Goal: Information Seeking & Learning: Learn about a topic

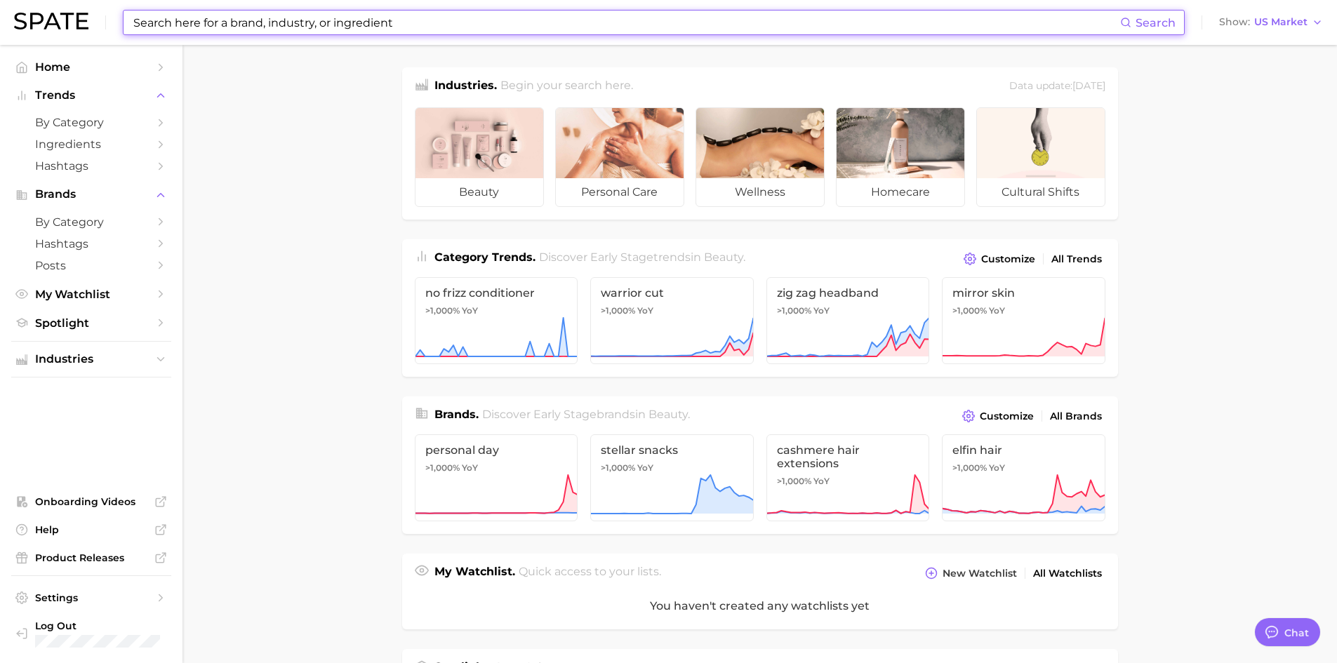
click at [426, 21] on input at bounding box center [626, 23] width 989 height 24
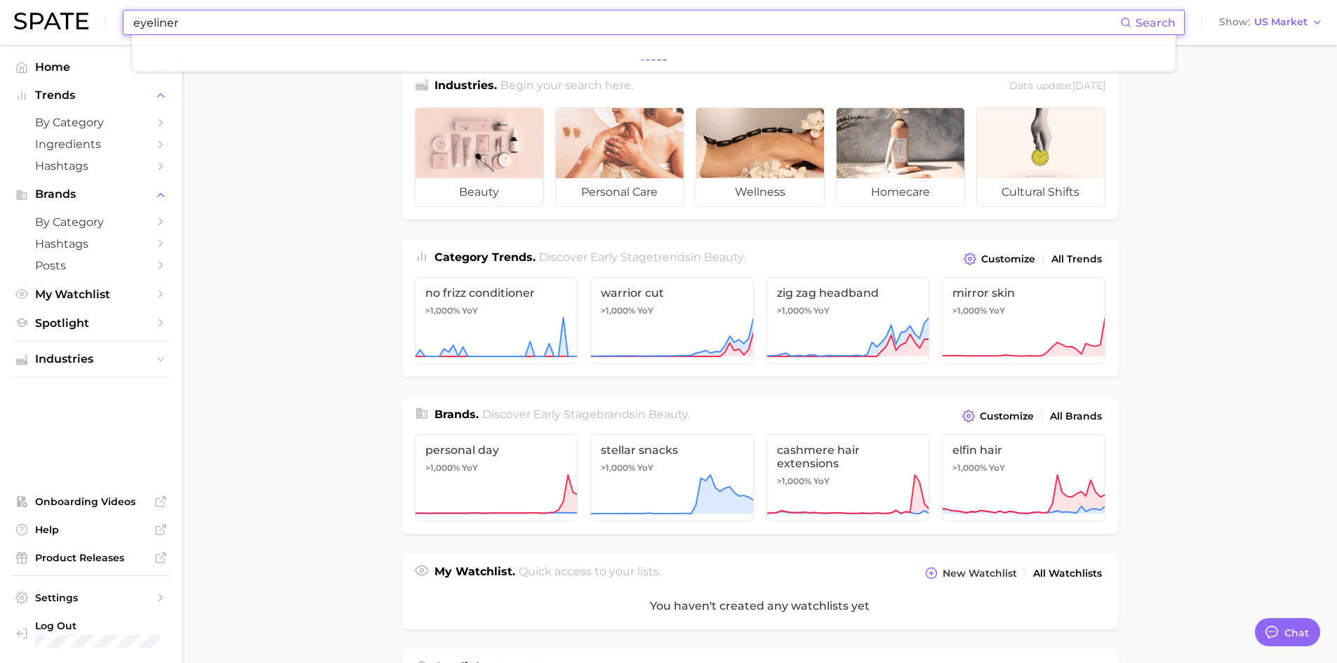
type input "eyeliner"
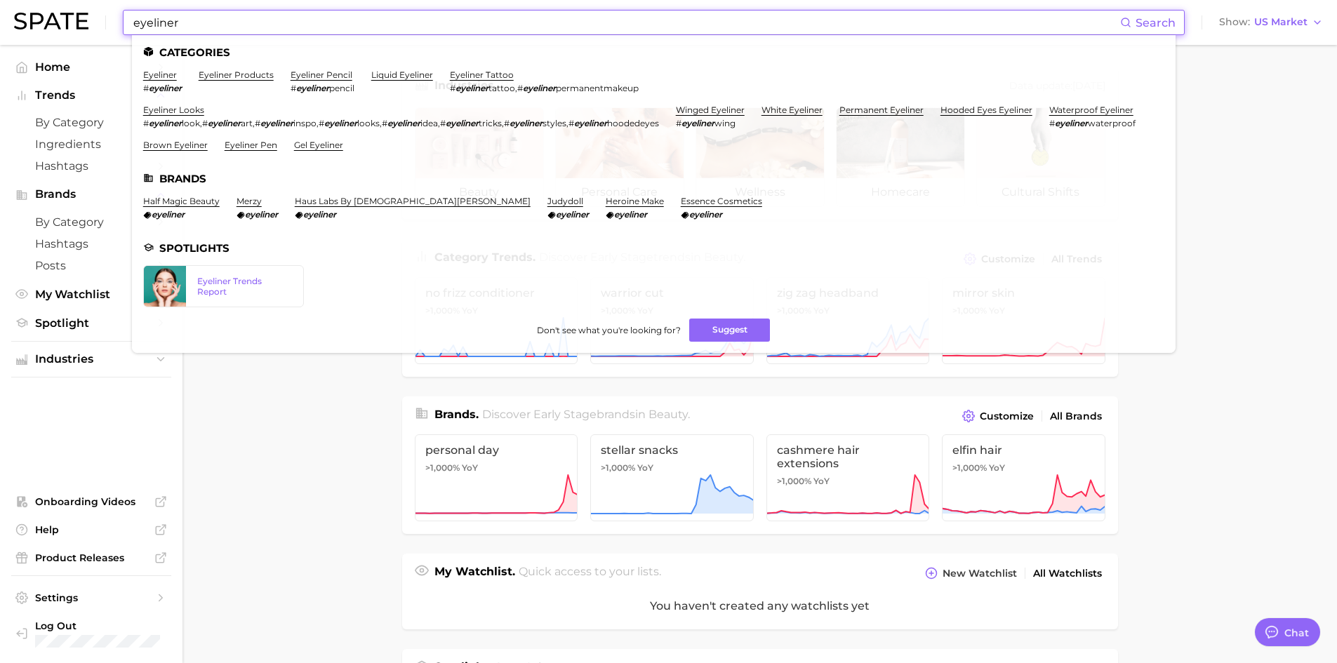
click at [232, 67] on ul "Categories eyeliner # eyeliner eyeliner products eyeliner pencil # eyeliner pen…" at bounding box center [654, 194] width 1044 height 318
click at [236, 79] on link "eyeliner products" at bounding box center [236, 75] width 75 height 11
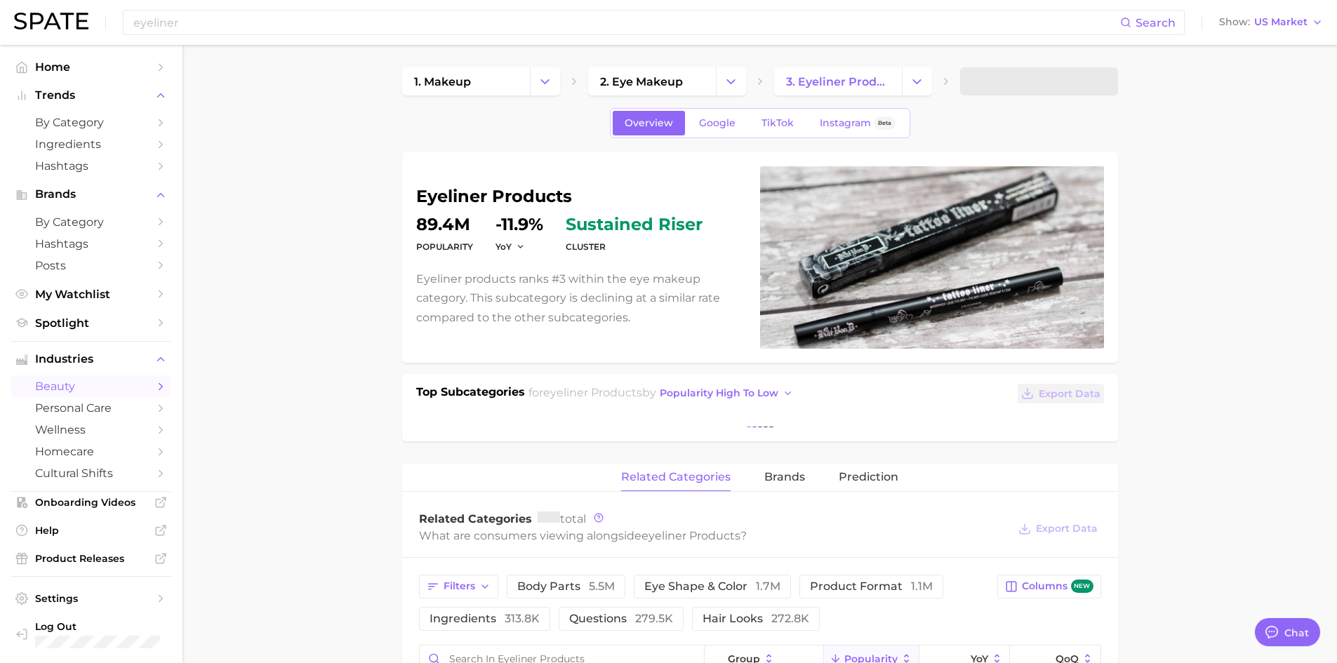
type textarea "x"
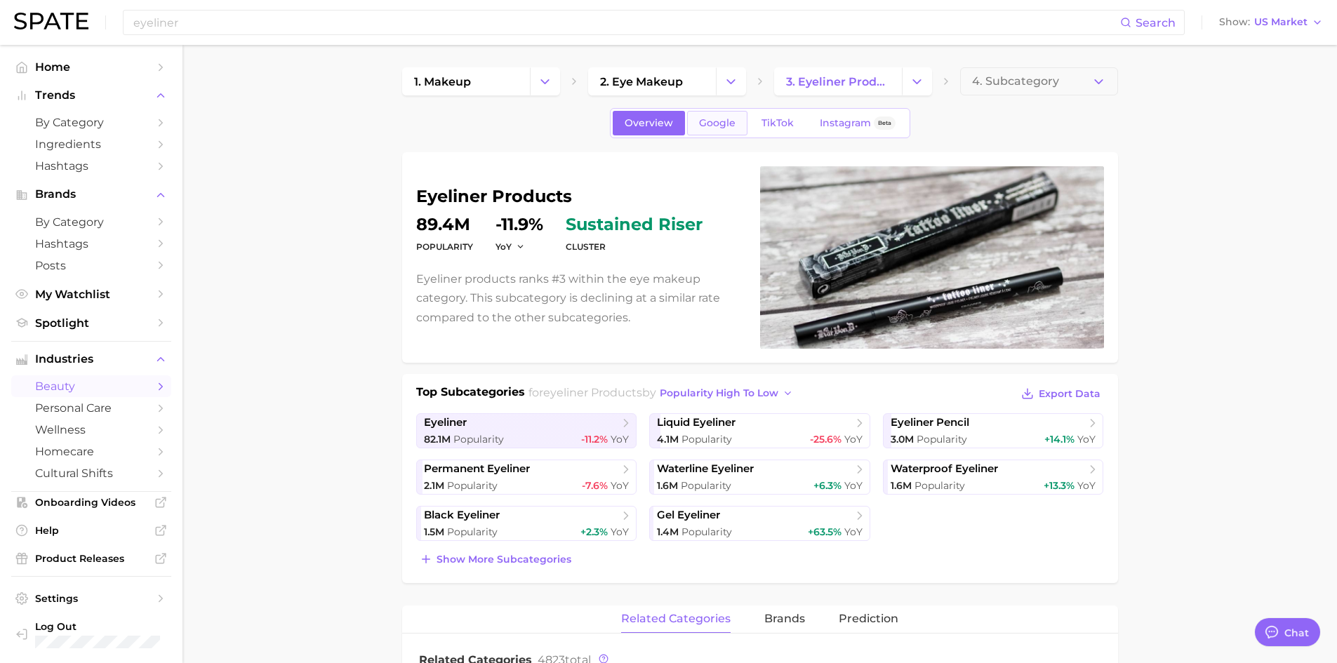
click at [721, 132] on link "Google" at bounding box center [717, 123] width 60 height 25
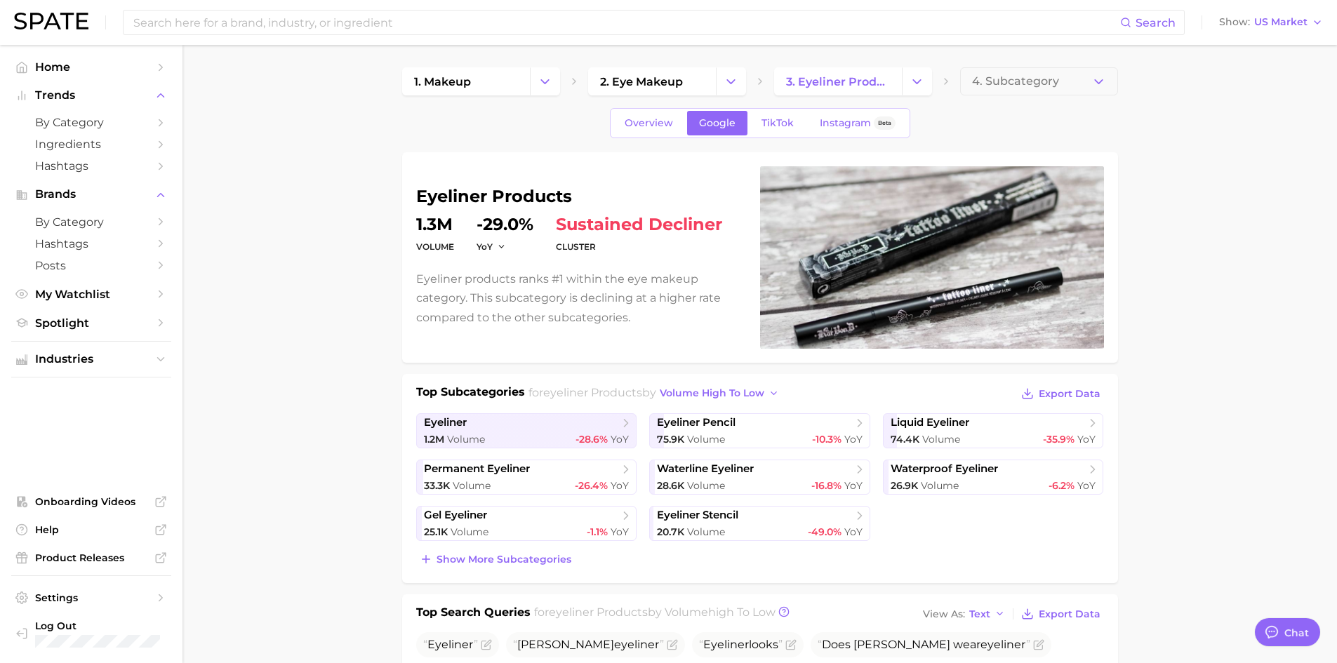
click at [793, 138] on div "Overview Google TikTok Instagram Beta" at bounding box center [760, 123] width 300 height 30
click at [792, 131] on link "TikTok" at bounding box center [778, 123] width 56 height 25
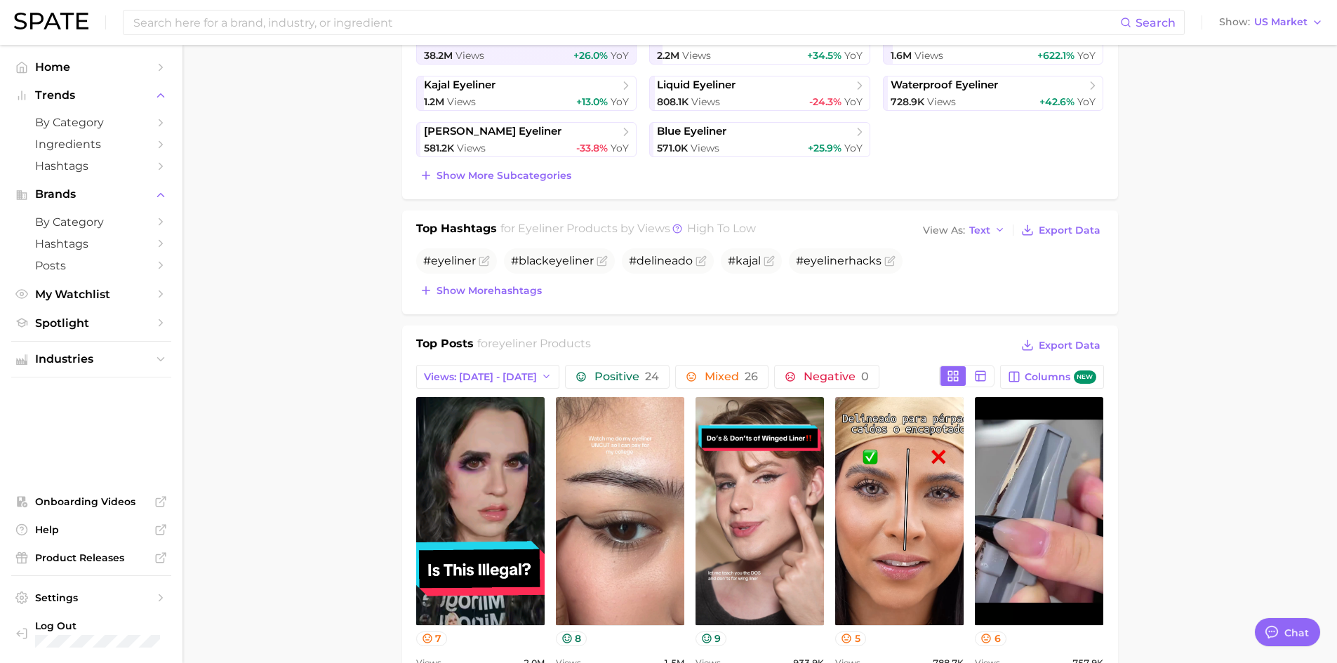
scroll to position [491, 0]
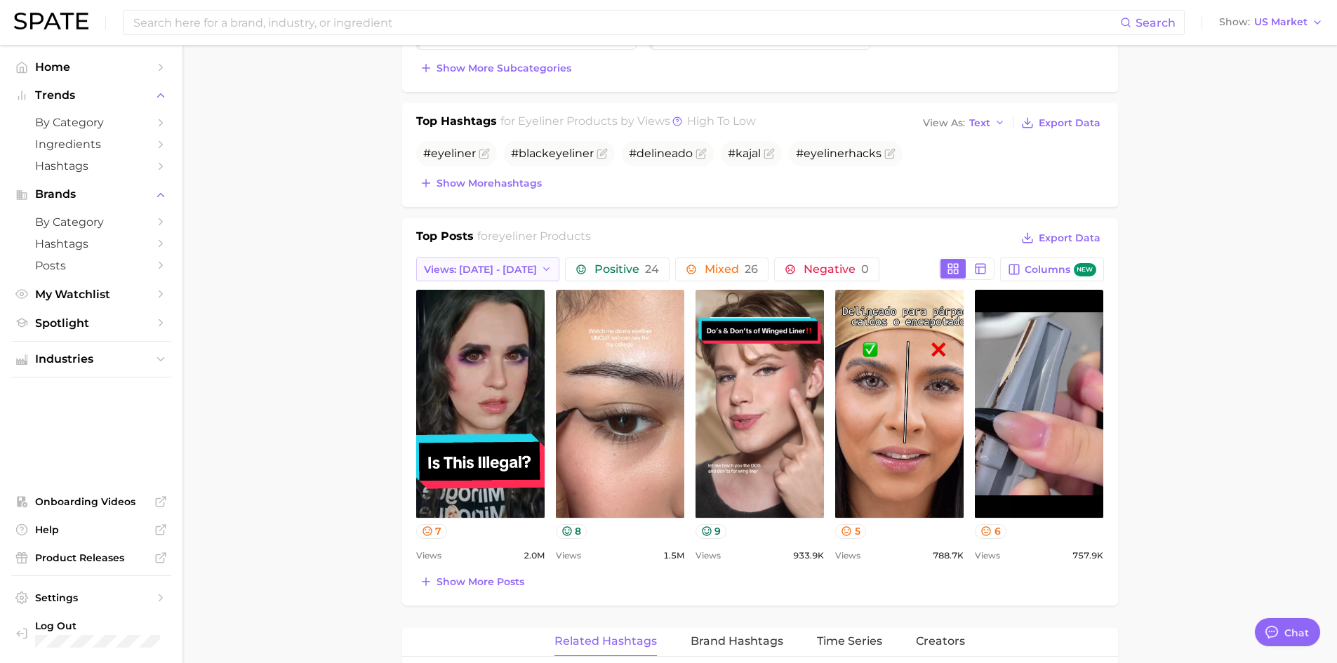
click at [513, 267] on button "Views: Aug 24 - 31" at bounding box center [488, 270] width 144 height 24
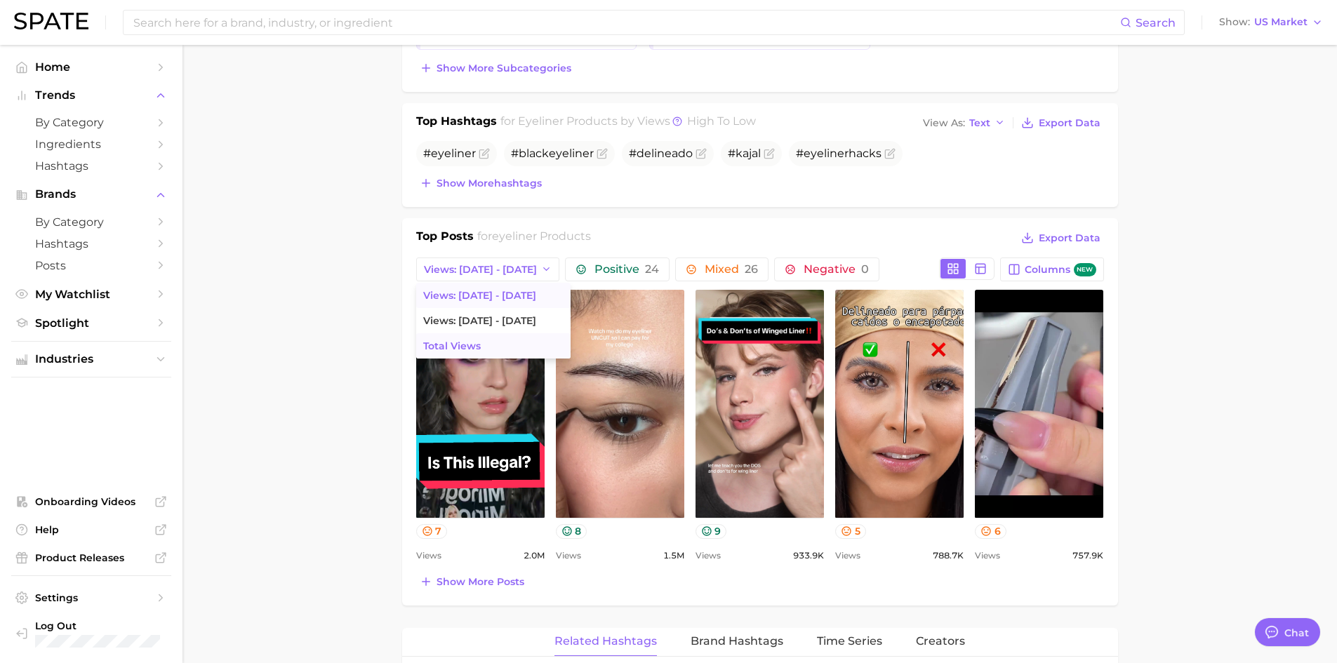
click at [510, 337] on button "Total Views" at bounding box center [493, 345] width 154 height 25
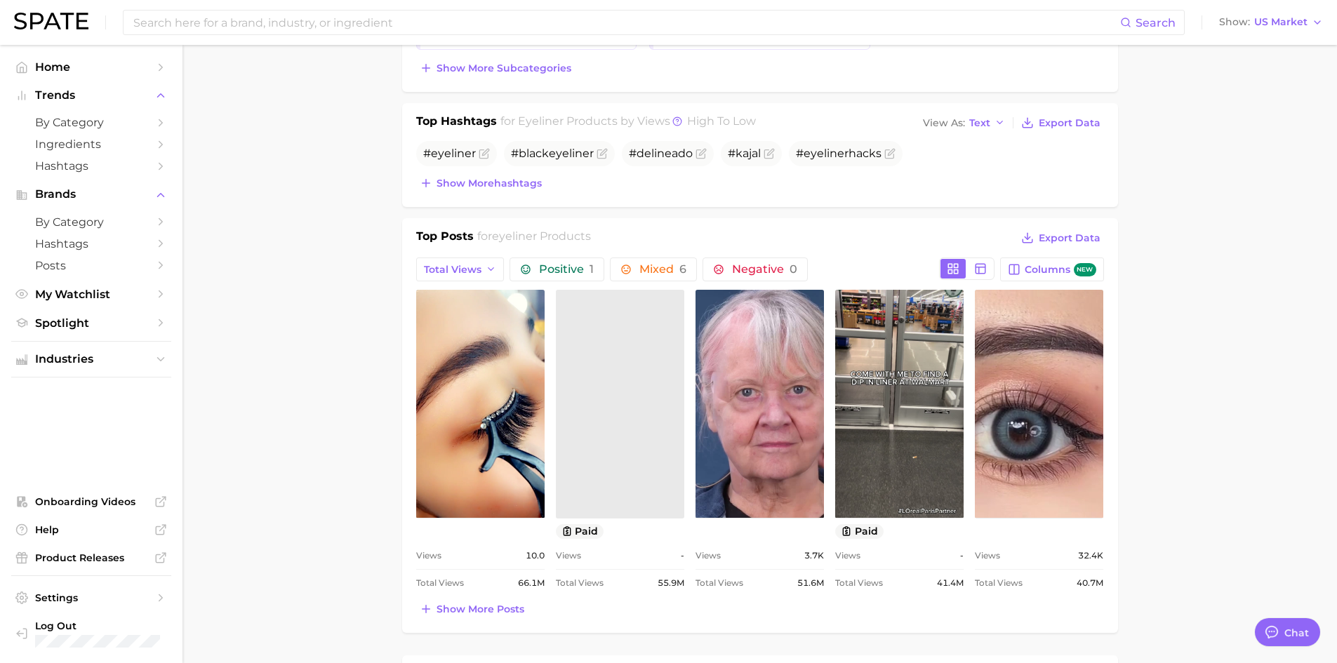
scroll to position [0, 0]
click at [826, 402] on div "view post on TikTok Views 10.0 Total Views 66.1m paid Views - Total Views 55.9m…" at bounding box center [760, 440] width 688 height 301
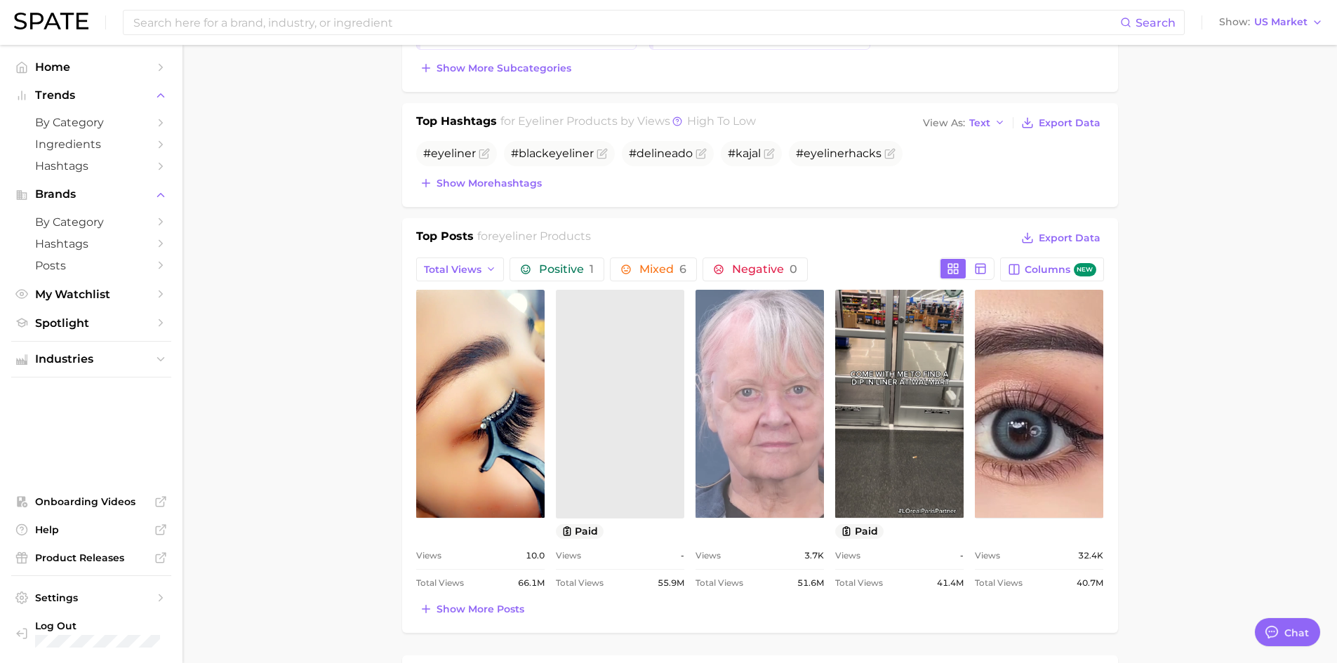
click at [820, 402] on link "view post on TikTok" at bounding box center [760, 404] width 128 height 228
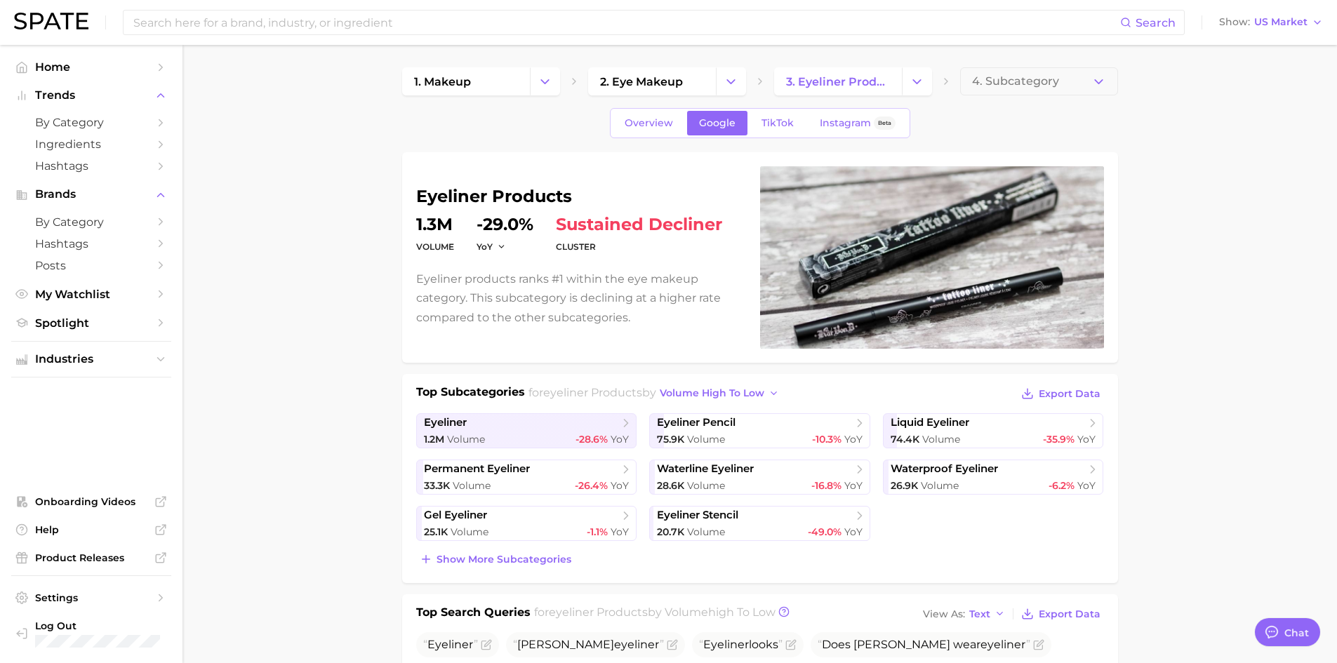
type textarea "x"
